Goal: Task Accomplishment & Management: Manage account settings

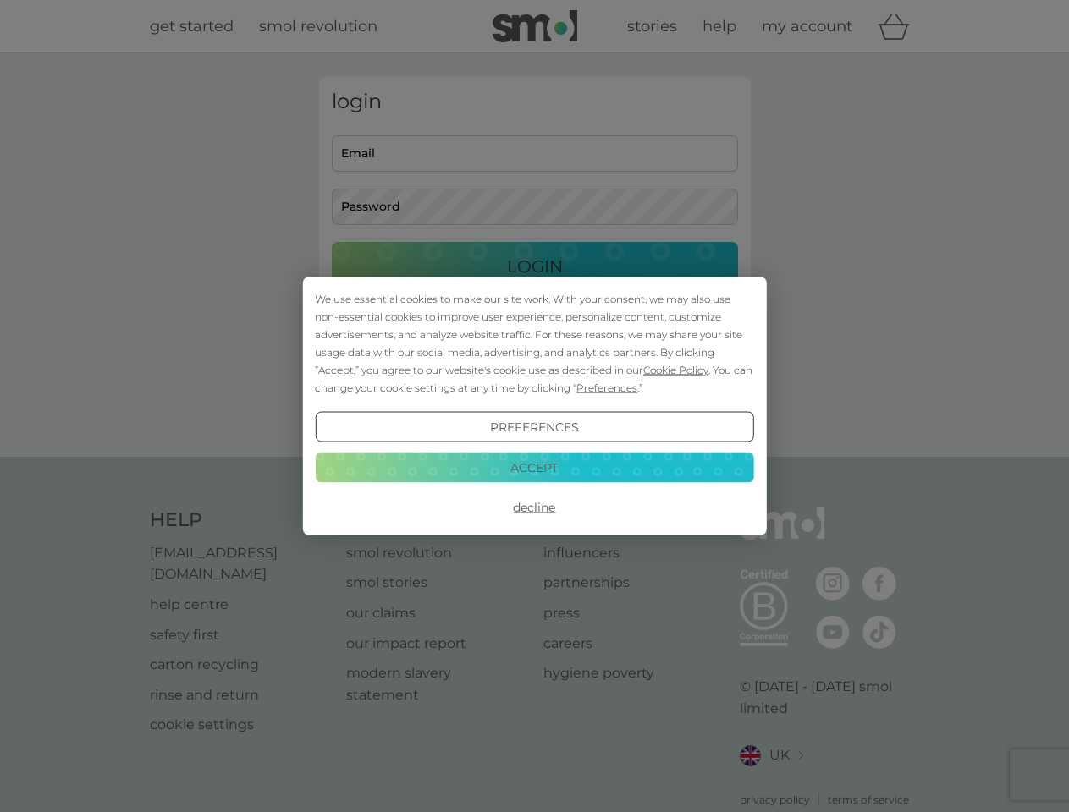
click at [676, 370] on span "Cookie Policy" at bounding box center [675, 370] width 65 height 13
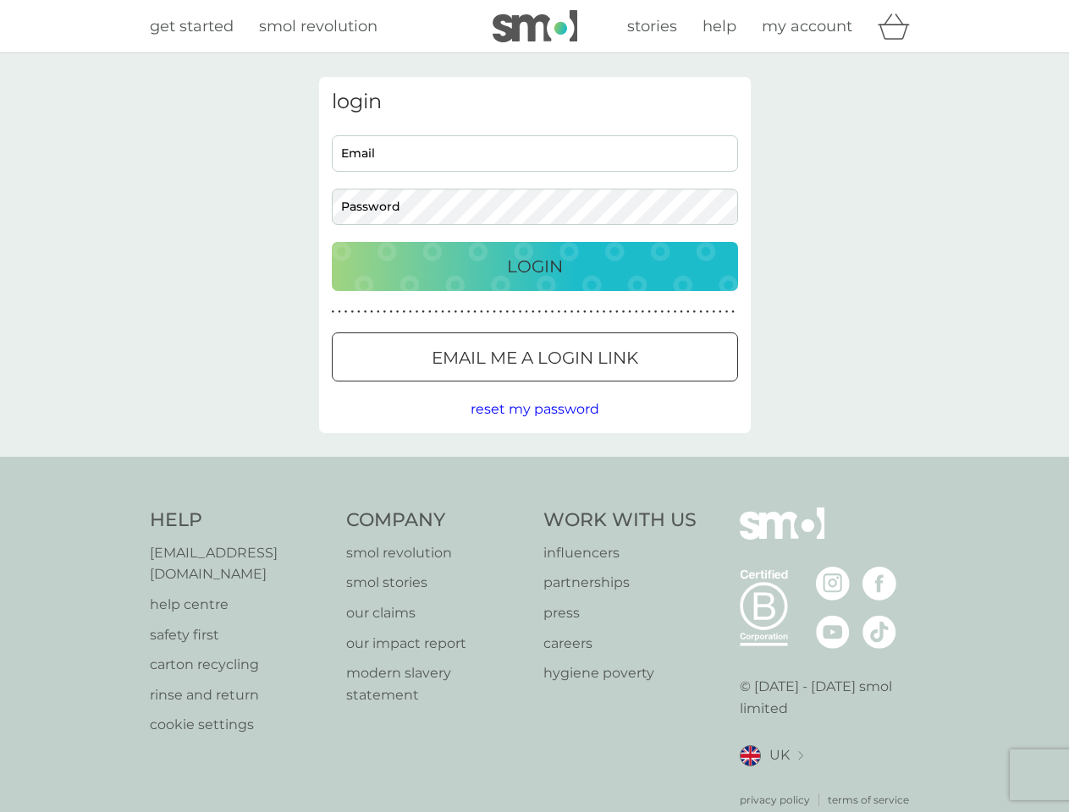
click at [605, 388] on div "login Email Password Login ● ● ● ● ● ● ● ● ● ● ● ● ● ● ● ● ● ● ● ● ● ● ● ● ● ● …" at bounding box center [535, 255] width 432 height 356
click at [534, 427] on div "login Email Password Login ● ● ● ● ● ● ● ● ● ● ● ● ● ● ● ● ● ● ● ● ● ● ● ● ● ● …" at bounding box center [535, 255] width 432 height 356
click at [534, 508] on div "Help [EMAIL_ADDRESS][DOMAIN_NAME] help centre safety first carton recycling rin…" at bounding box center [535, 658] width 770 height 300
click at [534, 467] on div "Help [EMAIL_ADDRESS][DOMAIN_NAME] help centre safety first carton recycling rin…" at bounding box center [534, 658] width 1069 height 402
